Goal: Information Seeking & Learning: Learn about a topic

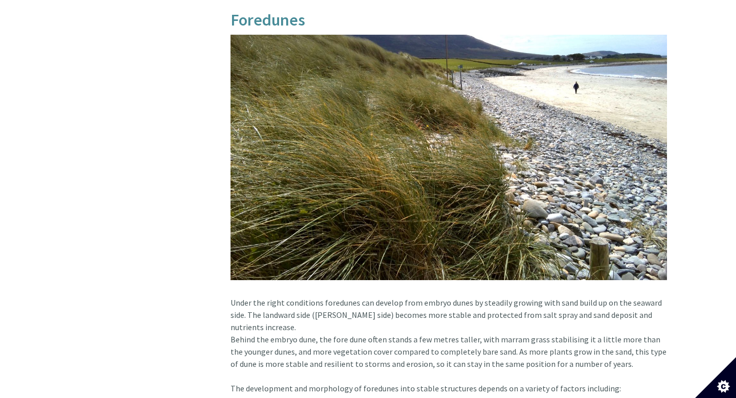
scroll to position [1211, 0]
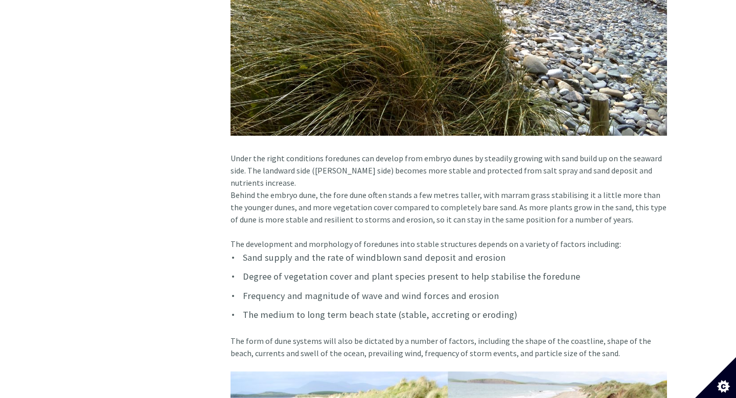
scroll to position [1162, 0]
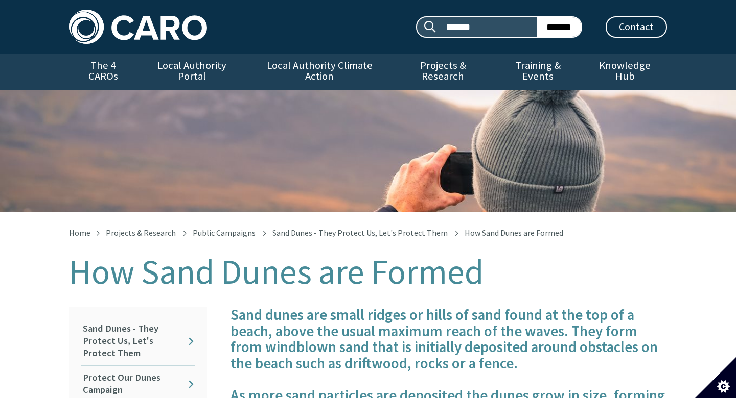
click at [453, 137] on div "How Sand Dunes are Formed" at bounding box center [368, 151] width 736 height 123
